Goal: Task Accomplishment & Management: Complete application form

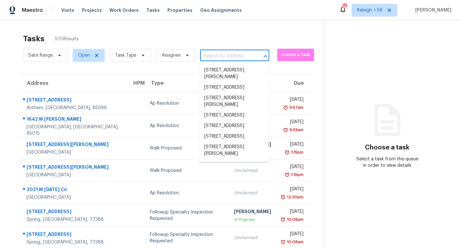
click at [215, 56] on input "text" at bounding box center [225, 56] width 51 height 10
paste input "[STREET_ADDRESS][PERSON_NAME]"
type input "[STREET_ADDRESS][PERSON_NAME]"
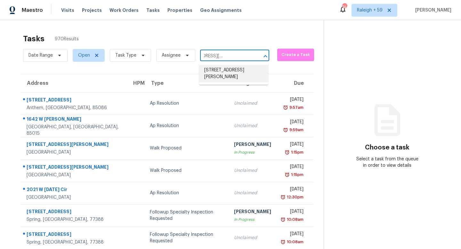
click at [229, 72] on li "[STREET_ADDRESS][PERSON_NAME]" at bounding box center [233, 73] width 69 height 17
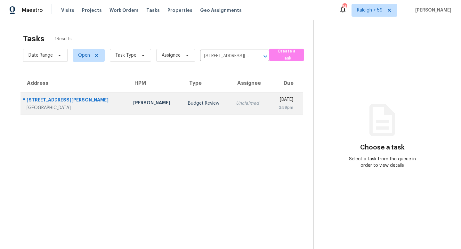
click at [231, 109] on td "Unclaimed" at bounding box center [250, 103] width 38 height 22
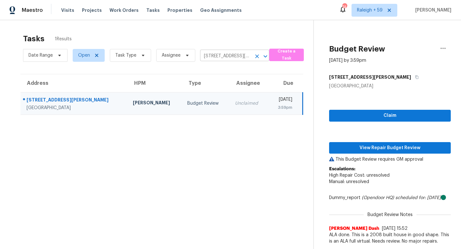
click at [227, 55] on input "[STREET_ADDRESS][PERSON_NAME]" at bounding box center [225, 56] width 51 height 10
paste input "[STREET_ADDRESS][PERSON_NAME]"
type input "[STREET_ADDRESS][PERSON_NAME]"
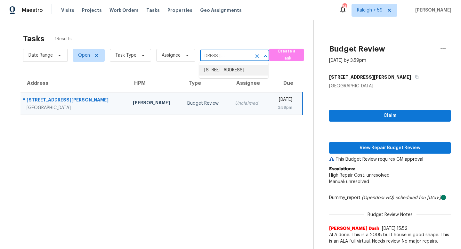
click at [227, 76] on li "[STREET_ADDRESS]" at bounding box center [233, 70] width 69 height 11
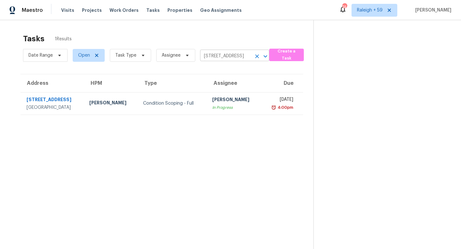
click at [225, 52] on input "[STREET_ADDRESS]" at bounding box center [225, 56] width 51 height 10
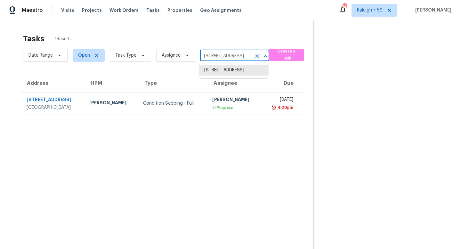
paste input "[STREET_ADDRESS]"
type input "[STREET_ADDRESS]"
click at [228, 74] on li "[STREET_ADDRESS]" at bounding box center [233, 70] width 69 height 11
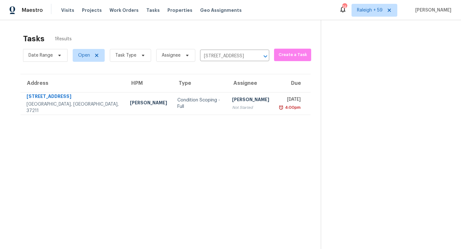
click at [222, 63] on div "Date Range Open Task Type Assignee [STREET_ADDRESS] ​" at bounding box center [146, 55] width 246 height 17
click at [223, 59] on input "[STREET_ADDRESS]" at bounding box center [225, 56] width 51 height 10
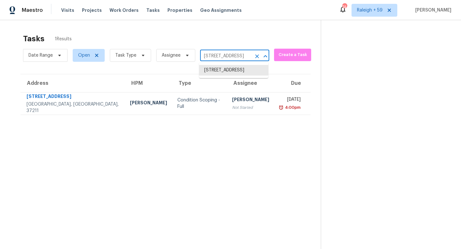
paste input "[STREET_ADDRESS]"
type input "[STREET_ADDRESS]"
click at [232, 73] on li "[STREET_ADDRESS]" at bounding box center [233, 70] width 69 height 11
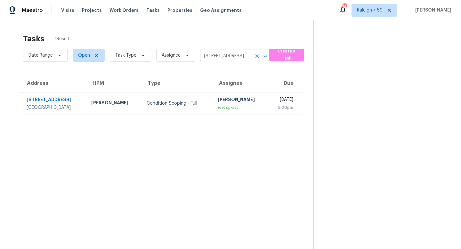
click at [241, 61] on body "Maestro Visits Projects Work Orders Tasks Properties Geo Assignments 744 [GEOGR…" at bounding box center [230, 124] width 461 height 249
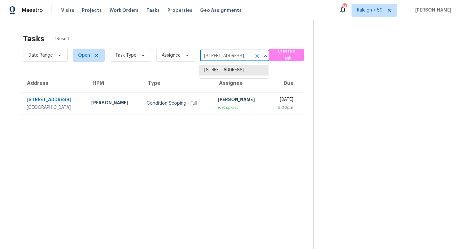
paste input "[STREET_ADDRESS][PERSON_NAME]"
click at [234, 53] on input "[STREET_ADDRESS][PERSON_NAME]" at bounding box center [225, 56] width 51 height 10
paste input "text"
type input "[STREET_ADDRESS][PERSON_NAME]"
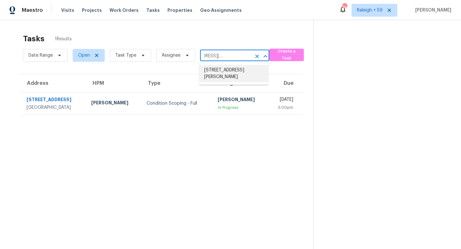
click at [233, 74] on li "[STREET_ADDRESS][PERSON_NAME]" at bounding box center [233, 73] width 69 height 17
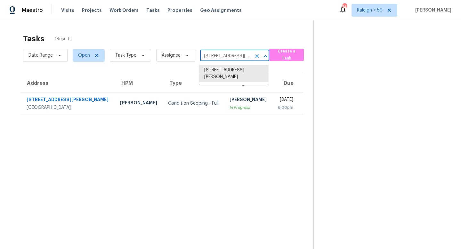
click at [213, 53] on input "[STREET_ADDRESS][PERSON_NAME]" at bounding box center [225, 56] width 51 height 10
paste input "[STREET_ADDRESS]"
type input "[STREET_ADDRESS]"
click at [222, 71] on li "[STREET_ADDRESS]" at bounding box center [233, 70] width 69 height 11
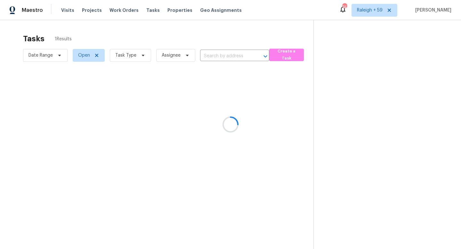
type input "[STREET_ADDRESS]"
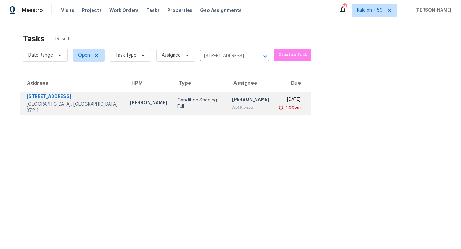
click at [232, 107] on div "Not Started" at bounding box center [250, 107] width 37 height 6
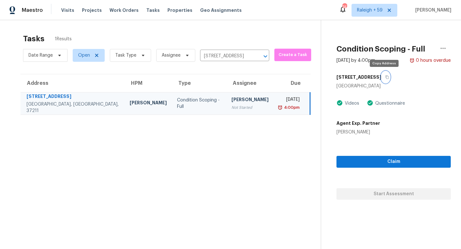
click at [386, 76] on icon "button" at bounding box center [387, 77] width 4 height 4
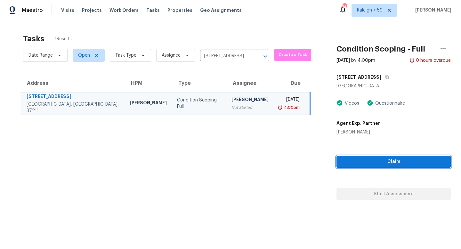
click at [371, 166] on button "Claim" at bounding box center [394, 162] width 114 height 12
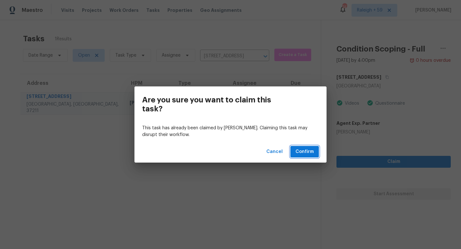
drag, startPoint x: 300, startPoint y: 155, endPoint x: 256, endPoint y: 162, distance: 44.5
click at [300, 155] on span "Confirm" at bounding box center [305, 152] width 18 height 8
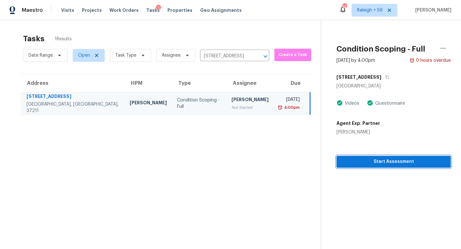
click at [381, 165] on span "Start Assessment" at bounding box center [394, 162] width 104 height 8
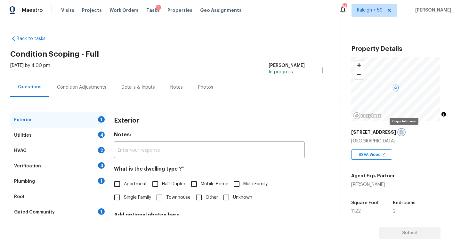
click at [402, 131] on icon "button" at bounding box center [402, 132] width 4 height 4
click at [405, 130] on div "[STREET_ADDRESS]" at bounding box center [401, 132] width 100 height 12
click at [403, 132] on icon "button" at bounding box center [402, 132] width 4 height 4
click at [141, 182] on span "Apartment" at bounding box center [135, 184] width 23 height 7
click at [124, 182] on input "Apartment" at bounding box center [116, 183] width 13 height 13
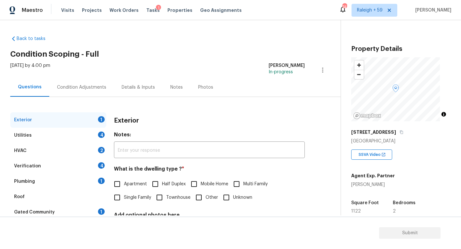
checkbox input "true"
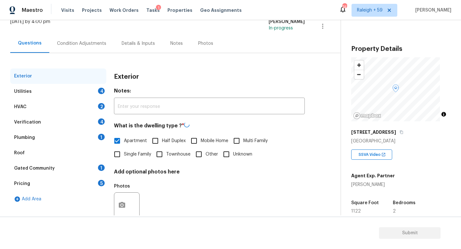
scroll to position [59, 0]
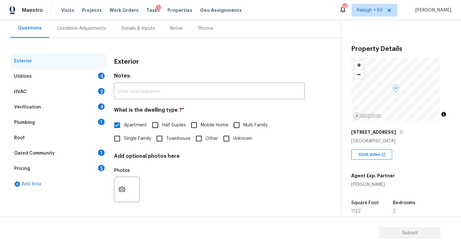
click at [101, 103] on div "Verification 4" at bounding box center [58, 107] width 96 height 15
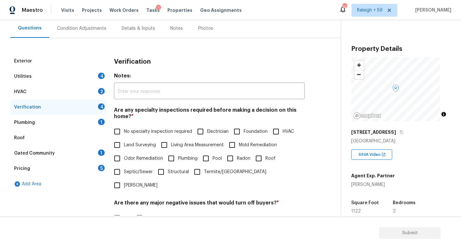
click at [136, 132] on span "No specialty inspection required" at bounding box center [158, 131] width 68 height 7
click at [124, 132] on input "No specialty inspection required" at bounding box center [116, 131] width 13 height 13
checkbox input "true"
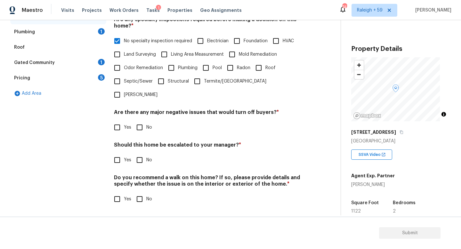
scroll to position [154, 0]
click at [141, 125] on input "No" at bounding box center [139, 127] width 13 height 13
checkbox input "true"
click at [139, 160] on input "No" at bounding box center [139, 159] width 13 height 13
checkbox input "true"
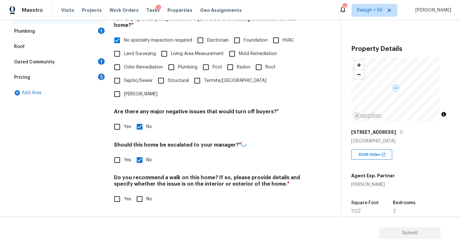
click at [140, 192] on input "No" at bounding box center [139, 198] width 13 height 13
checkbox input "true"
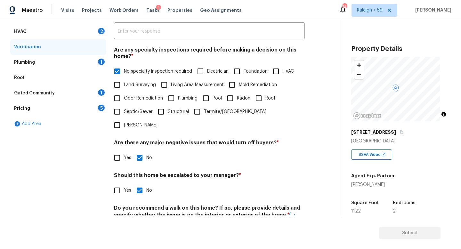
scroll to position [29, 0]
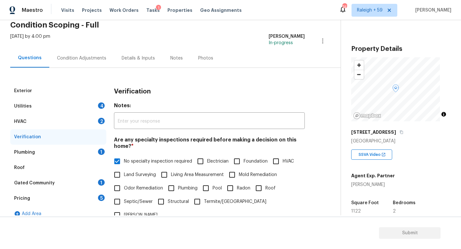
click at [100, 154] on div "1" at bounding box center [101, 152] width 7 height 6
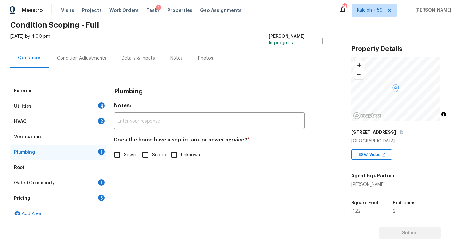
click at [122, 151] on input "Sewer" at bounding box center [116, 154] width 13 height 13
checkbox input "true"
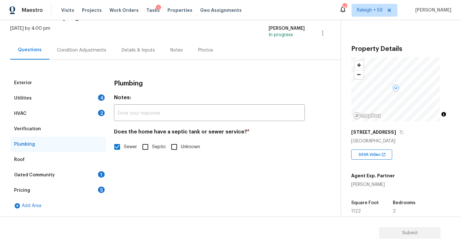
scroll to position [42, 0]
click at [85, 167] on div "Gated Community 1" at bounding box center [58, 174] width 96 height 15
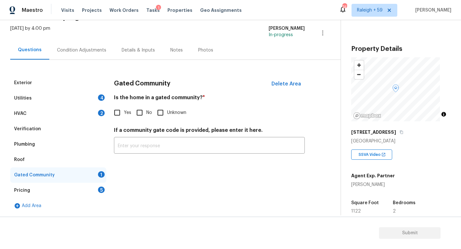
click at [146, 110] on span "No" at bounding box center [149, 113] width 6 height 7
click at [146, 107] on input "No" at bounding box center [139, 112] width 13 height 13
checkbox input "true"
click at [96, 185] on div "Pricing 5" at bounding box center [58, 190] width 96 height 15
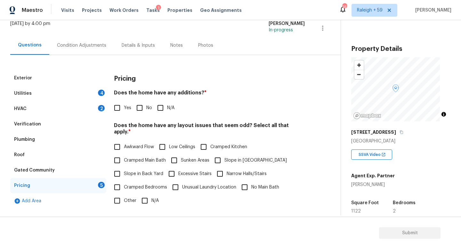
drag, startPoint x: 146, startPoint y: 112, endPoint x: 145, endPoint y: 115, distance: 3.3
click at [146, 112] on label "No" at bounding box center [142, 107] width 19 height 13
click at [146, 112] on input "No" at bounding box center [139, 107] width 13 height 13
checkbox input "true"
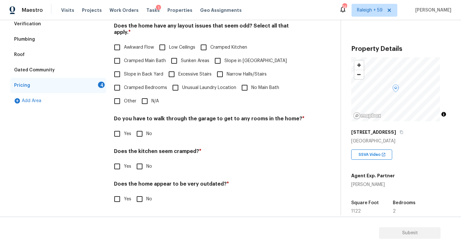
scroll to position [146, 0]
click at [151, 97] on input "N/A" at bounding box center [144, 100] width 13 height 13
checkbox input "true"
click at [144, 127] on input "No" at bounding box center [139, 133] width 13 height 13
checkbox input "true"
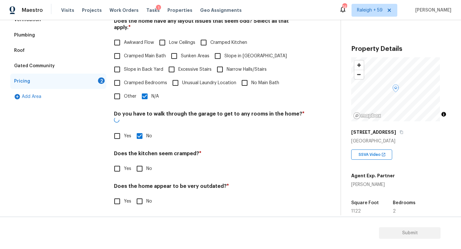
click at [144, 168] on input "No" at bounding box center [139, 168] width 13 height 13
checkbox input "true"
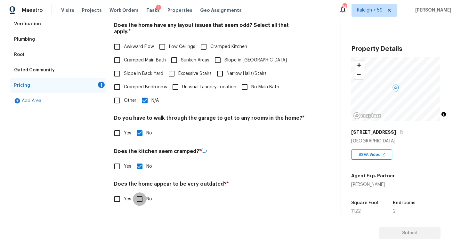
click at [140, 198] on input "No" at bounding box center [139, 198] width 13 height 13
checkbox input "true"
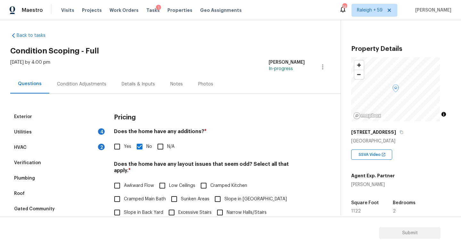
scroll to position [0, 0]
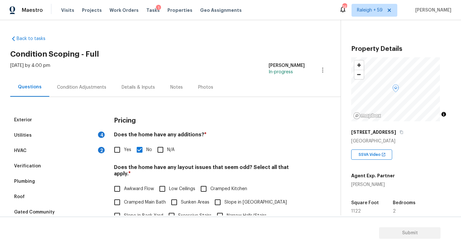
click at [92, 154] on div "HVAC 2" at bounding box center [58, 150] width 96 height 15
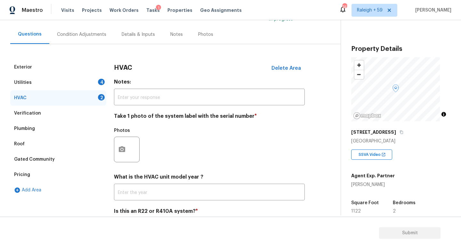
scroll to position [54, 0]
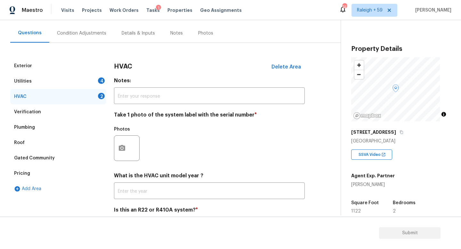
click at [94, 78] on div "Utilities 4" at bounding box center [58, 81] width 96 height 15
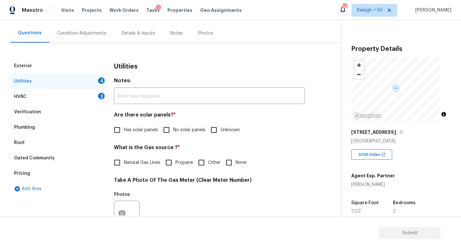
click at [178, 133] on span "No solar panels" at bounding box center [189, 130] width 32 height 7
click at [173, 133] on input "No solar panels" at bounding box center [166, 129] width 13 height 13
checkbox input "true"
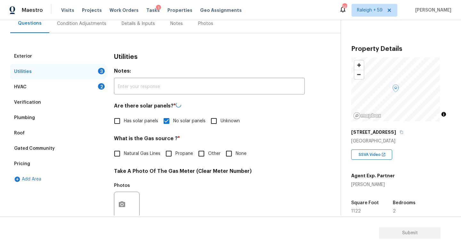
click at [149, 152] on span "Natural Gas Lines" at bounding box center [142, 154] width 37 height 7
click at [124, 152] on input "Natural Gas Lines" at bounding box center [116, 153] width 13 height 13
checkbox input "true"
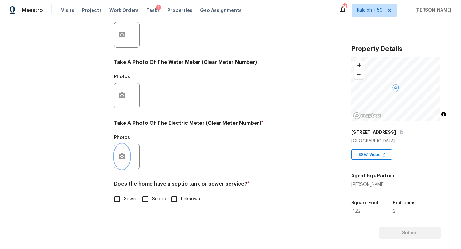
click at [120, 147] on button "button" at bounding box center [121, 156] width 15 height 25
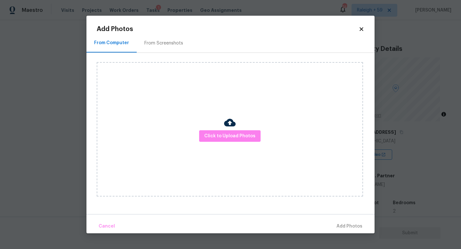
click at [194, 132] on div "Click to Upload Photos" at bounding box center [230, 129] width 266 height 134
click at [216, 137] on span "Click to Upload Photos" at bounding box center [229, 136] width 51 height 8
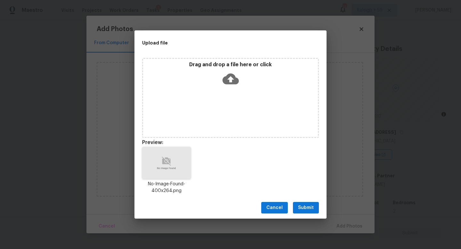
click at [302, 205] on span "Submit" at bounding box center [306, 208] width 16 height 8
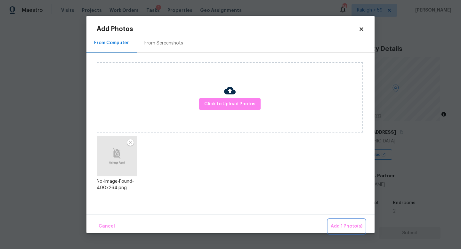
click at [350, 222] on button "Add 1 Photo(s)" at bounding box center [346, 227] width 37 height 14
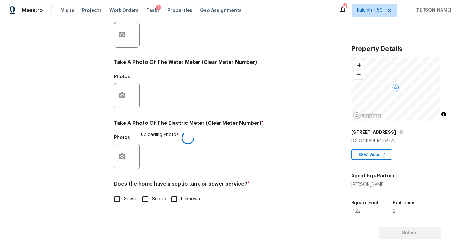
click at [113, 197] on input "Sewer" at bounding box center [116, 198] width 13 height 13
checkbox input "true"
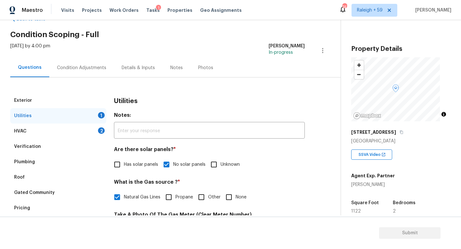
scroll to position [16, 0]
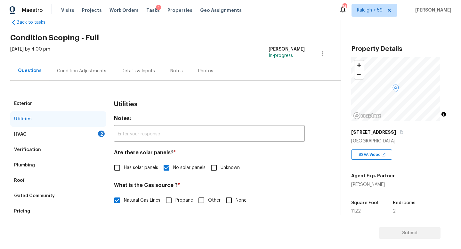
click at [92, 134] on div "HVAC 2" at bounding box center [58, 134] width 96 height 15
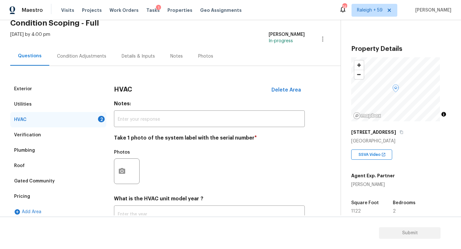
scroll to position [0, 0]
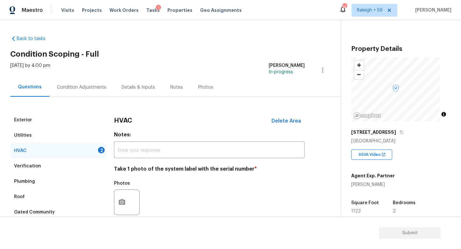
click at [139, 92] on div "Details & Inputs" at bounding box center [138, 87] width 49 height 19
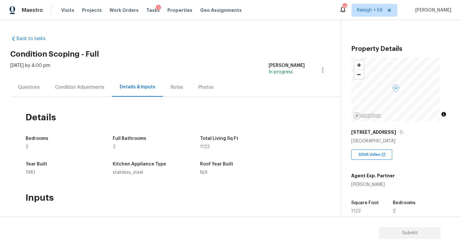
click at [33, 87] on div "Questions" at bounding box center [29, 87] width 22 height 6
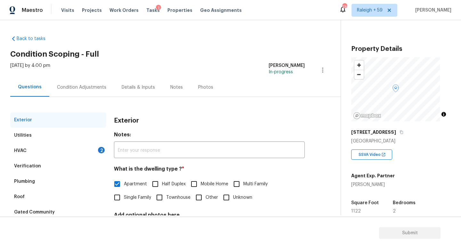
click at [87, 147] on div "HVAC 2" at bounding box center [58, 150] width 96 height 15
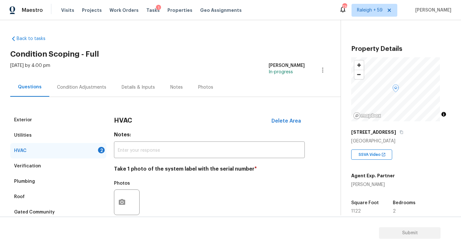
click at [90, 97] on div "Exterior Utilities HVAC 2 Verification Plumbing Roof Gated Community Pricing Ad…" at bounding box center [167, 195] width 315 height 197
click at [90, 93] on div "Condition Adjustments" at bounding box center [81, 87] width 65 height 19
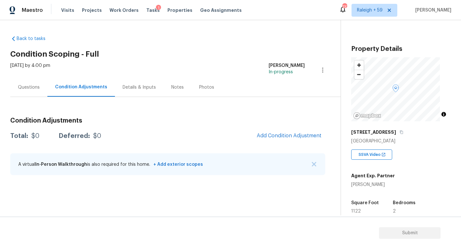
click at [30, 92] on div "Questions" at bounding box center [28, 87] width 37 height 19
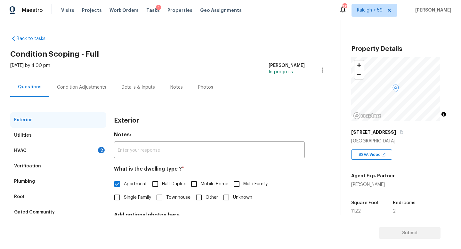
drag, startPoint x: 81, startPoint y: 151, endPoint x: 84, endPoint y: 153, distance: 3.9
click at [81, 151] on div "HVAC 2" at bounding box center [58, 150] width 96 height 15
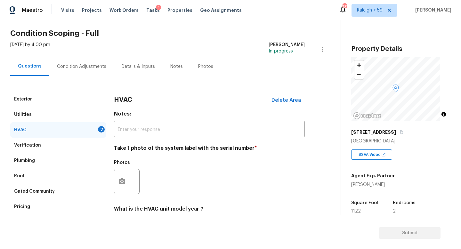
scroll to position [85, 0]
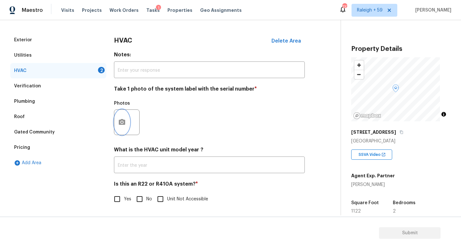
click at [124, 119] on icon "button" at bounding box center [122, 122] width 6 height 6
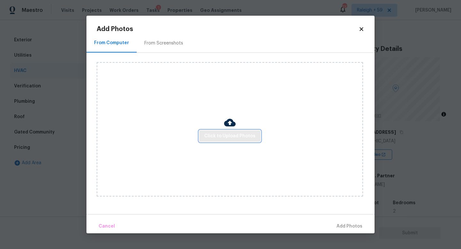
click at [210, 134] on span "Click to Upload Photos" at bounding box center [229, 136] width 51 height 8
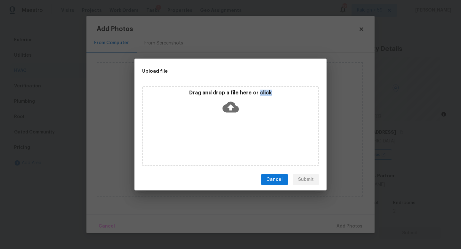
click at [210, 134] on div "Drag and drop a file here or click" at bounding box center [230, 126] width 177 height 80
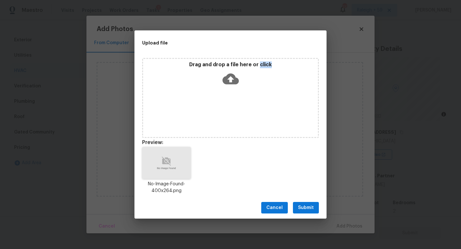
drag, startPoint x: 307, startPoint y: 209, endPoint x: 341, endPoint y: 221, distance: 35.8
click at [307, 209] on span "Submit" at bounding box center [306, 208] width 16 height 8
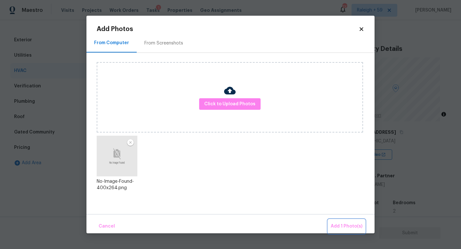
click at [343, 223] on span "Add 1 Photo(s)" at bounding box center [347, 227] width 32 height 8
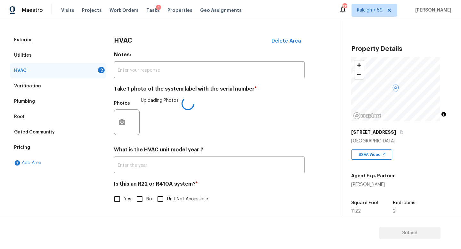
click at [147, 198] on label "No" at bounding box center [142, 198] width 19 height 13
click at [146, 198] on input "No" at bounding box center [139, 198] width 13 height 13
checkbox input "true"
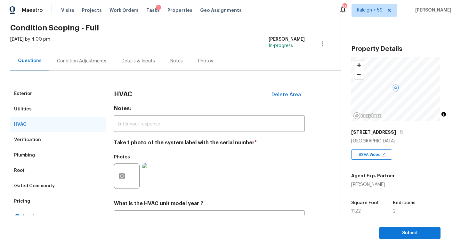
scroll to position [0, 0]
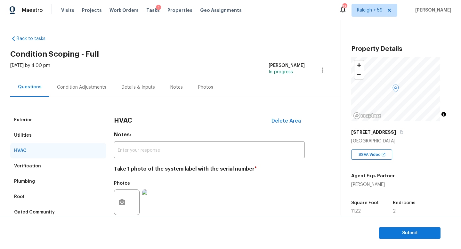
click at [81, 93] on div "Condition Adjustments" at bounding box center [81, 87] width 65 height 19
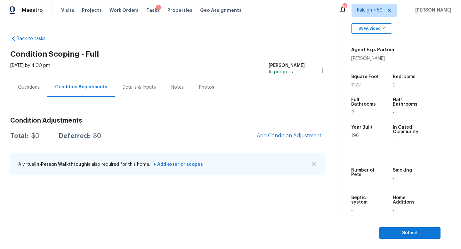
scroll to position [138, 0]
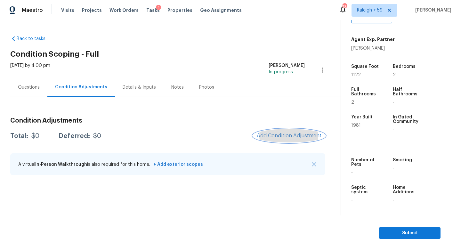
click at [279, 134] on span "Add Condition Adjustment" at bounding box center [289, 136] width 65 height 6
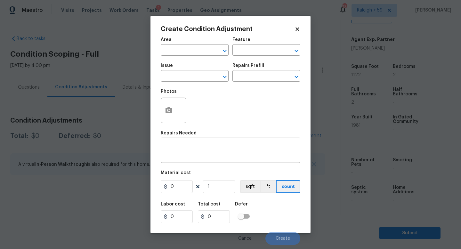
click at [177, 104] on div at bounding box center [174, 111] width 26 height 26
click at [166, 117] on button "button" at bounding box center [168, 110] width 15 height 25
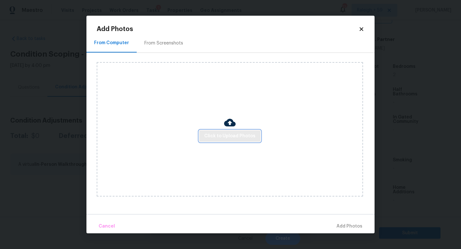
click at [224, 131] on button "Click to Upload Photos" at bounding box center [229, 136] width 61 height 12
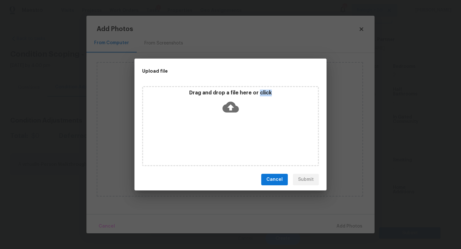
click at [224, 131] on div "Drag and drop a file here or click" at bounding box center [230, 126] width 177 height 80
